Goal: Information Seeking & Learning: Compare options

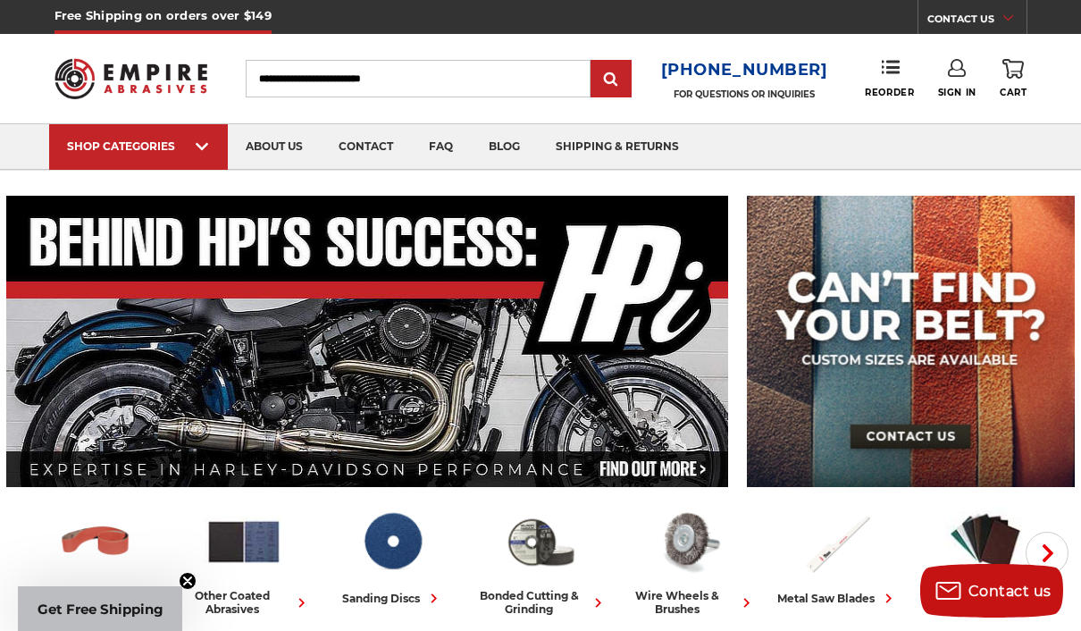
click at [168, 139] on div "SHOP CATEGORIES" at bounding box center [138, 145] width 143 height 13
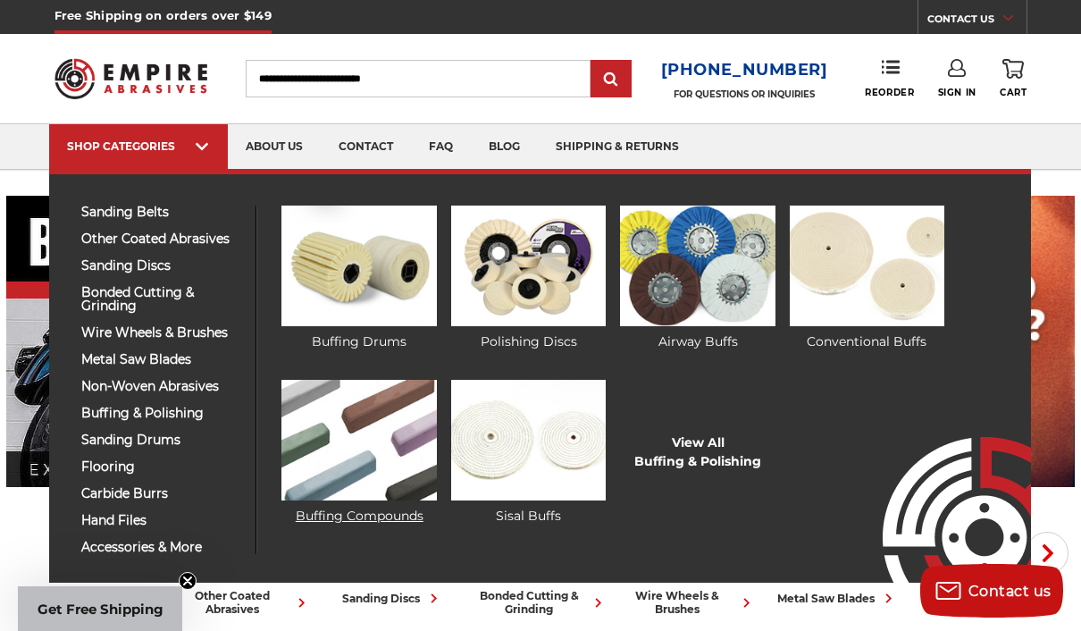
click at [314, 428] on img at bounding box center [360, 440] width 156 height 121
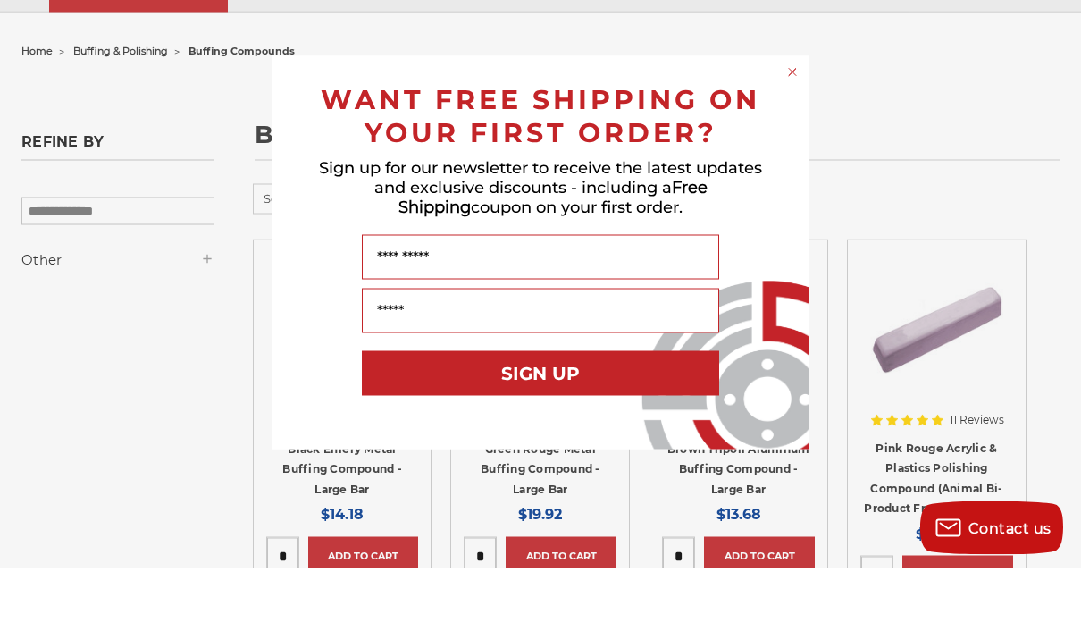
click at [791, 103] on div "Close dialog WANT FREE SHIPPING ON YOUR FIRST ORDER? Sign up for our newsletter…" at bounding box center [540, 315] width 1081 height 631
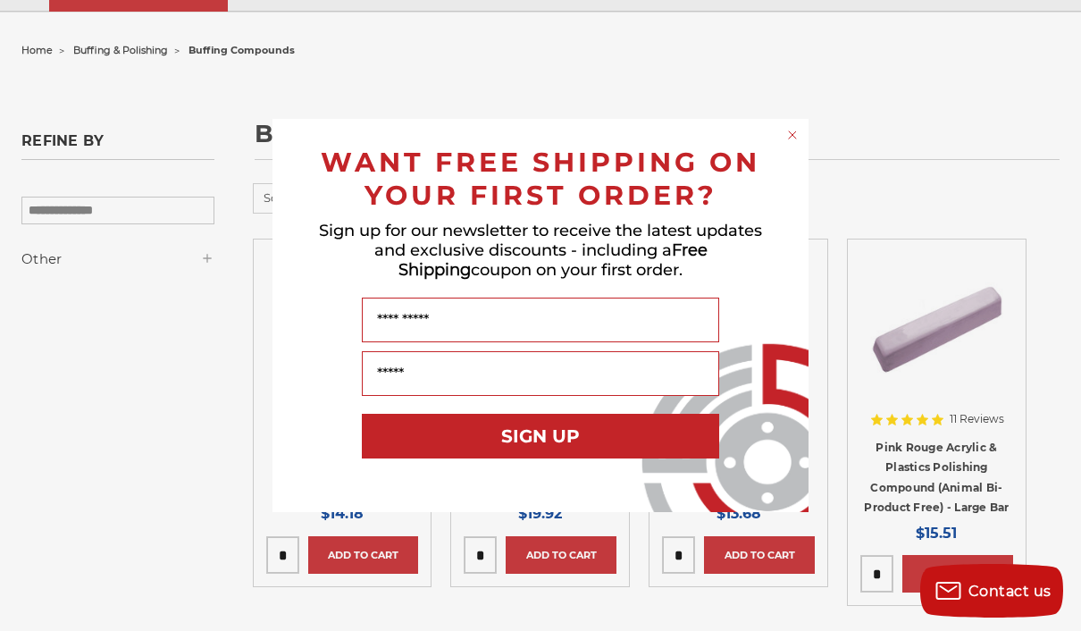
click at [790, 144] on circle "Close dialog" at bounding box center [793, 135] width 17 height 17
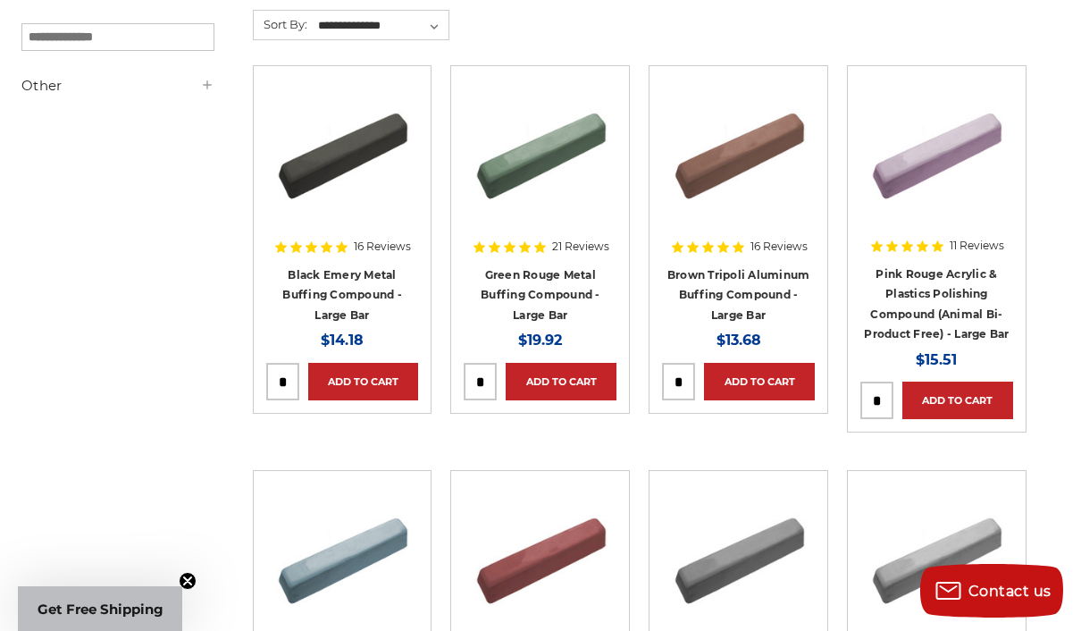
scroll to position [379, 0]
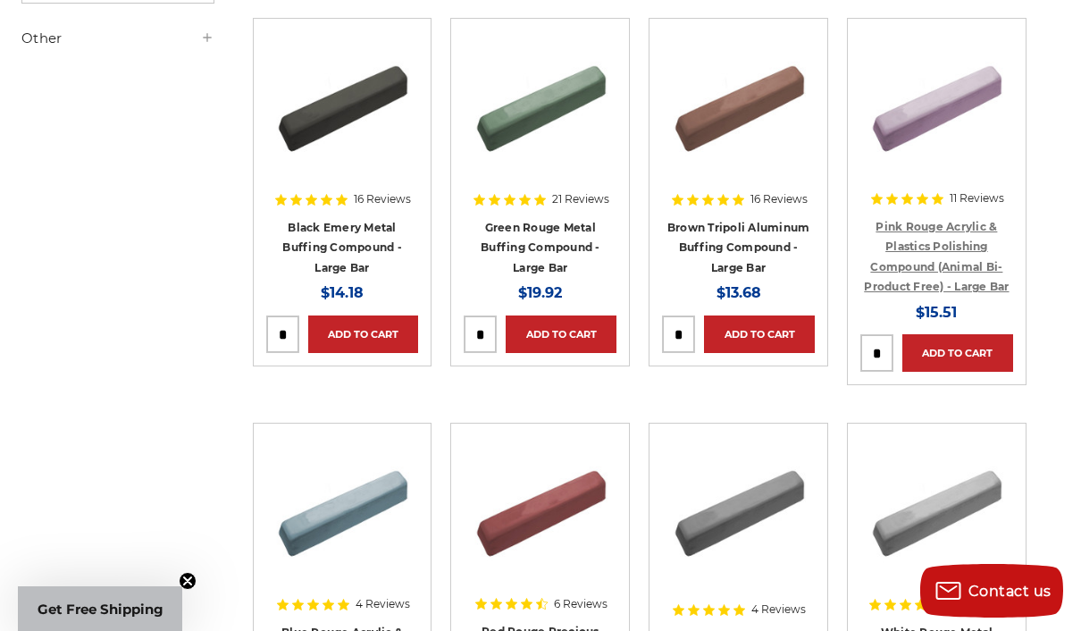
click at [943, 241] on link "Pink Rouge Acrylic & Plastics Polishing Compound (Animal Bi-Product Free) - Lar…" at bounding box center [936, 257] width 145 height 74
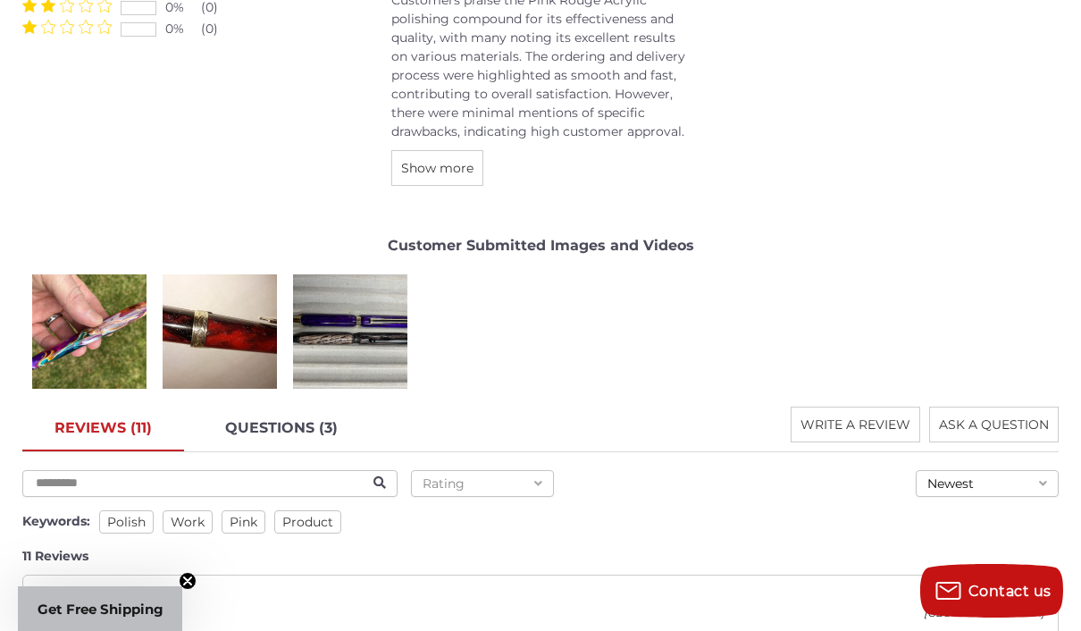
scroll to position [2464, 0]
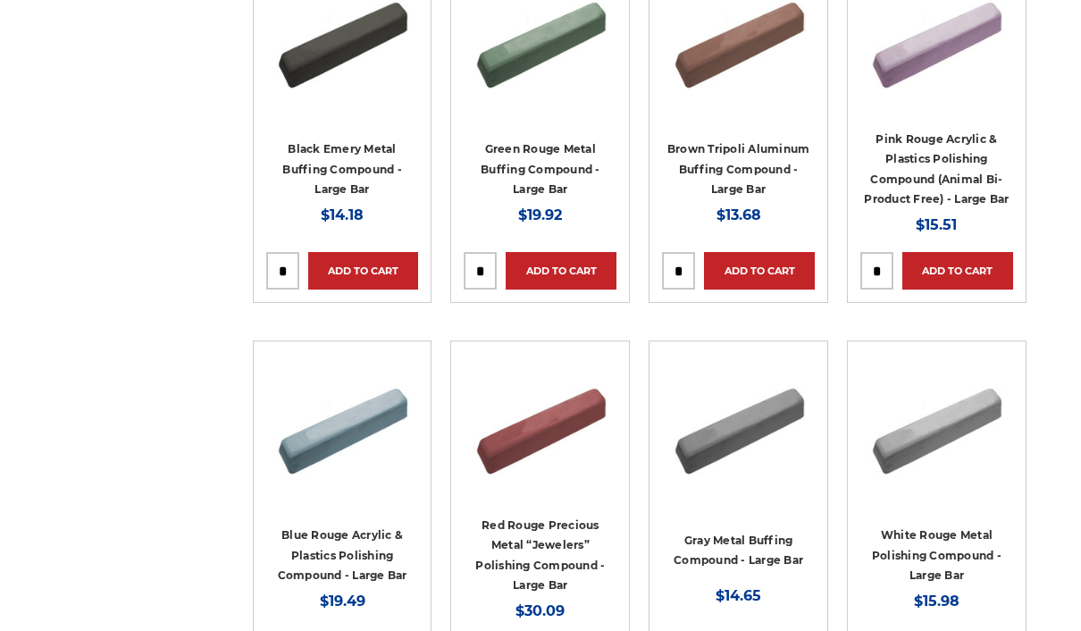
scroll to position [442, 0]
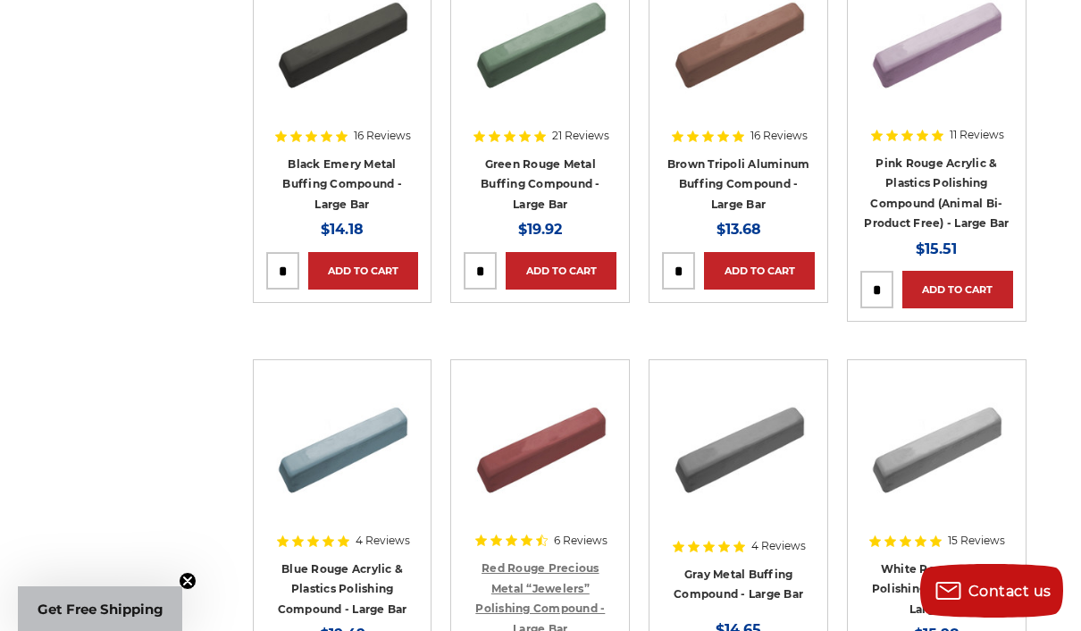
click at [517, 581] on link "Red Rouge Precious Metal “Jewelers” Polishing Compound - Large Bar" at bounding box center [540, 598] width 130 height 74
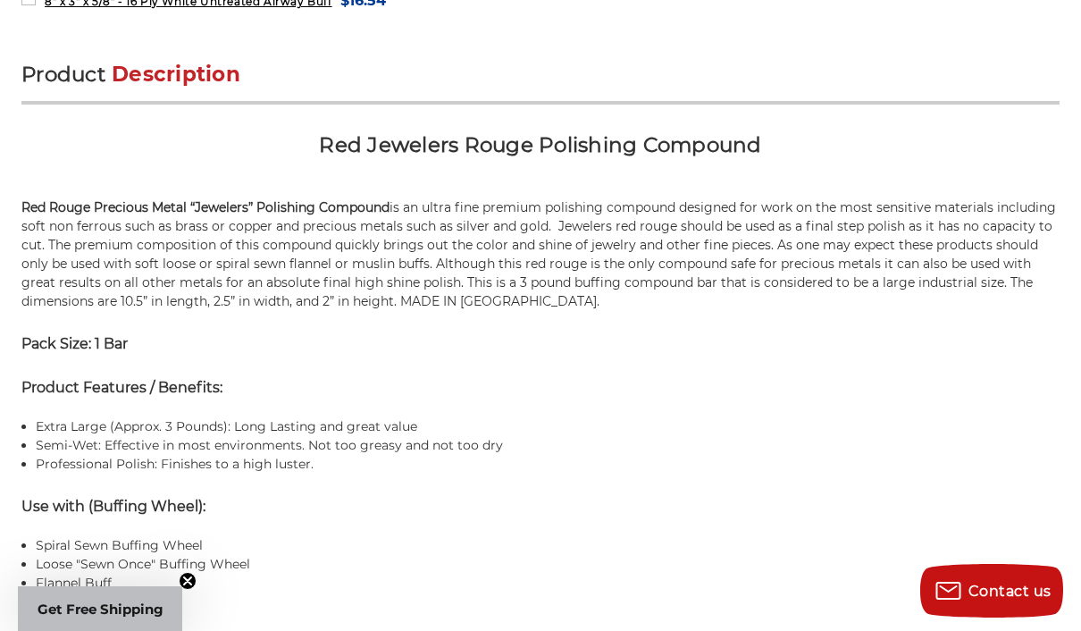
scroll to position [1035, 0]
